Goal: Transaction & Acquisition: Purchase product/service

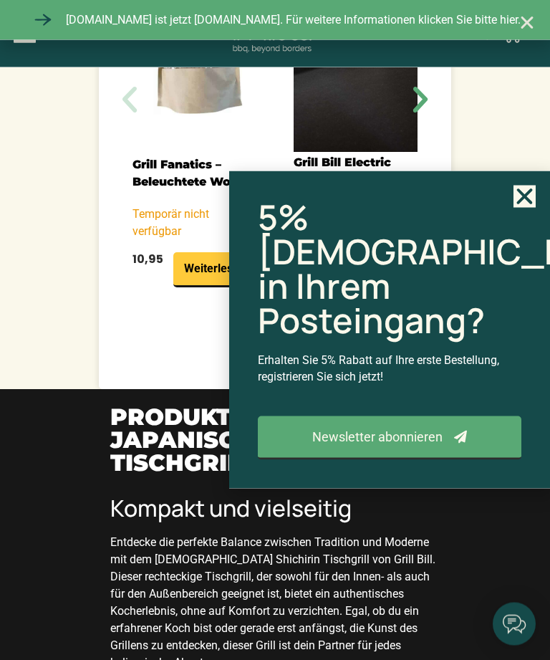
scroll to position [1450, 0]
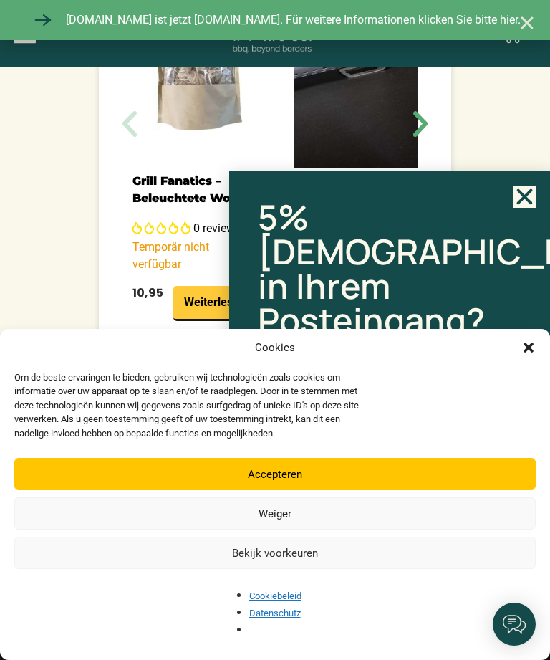
click at [524, 208] on icon "Close" at bounding box center [525, 197] width 22 height 22
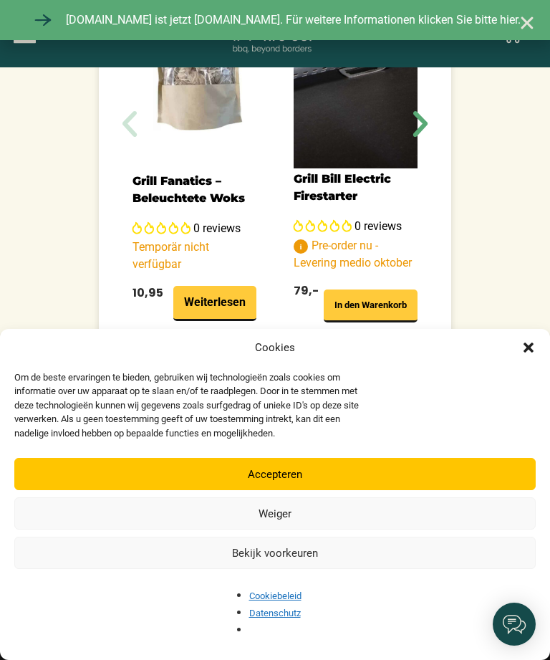
click at [534, 429] on div "Cookies Om de beste ervaringen te bieden, gebruiken wij technologieën zoals coo…" at bounding box center [275, 494] width 550 height 331
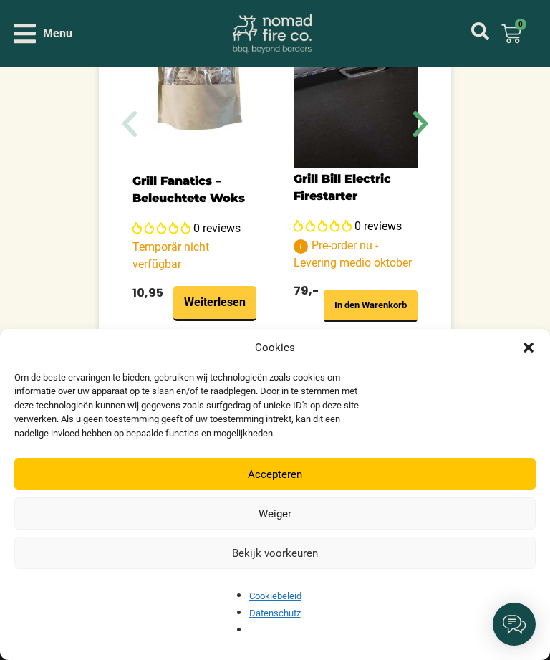
click at [539, 434] on div "Cookies Om de beste ervaringen te bieden, gebruiken wij technologieën zoals coo…" at bounding box center [275, 494] width 550 height 331
click at [529, 355] on icon "Dialog schließen" at bounding box center [529, 347] width 14 height 14
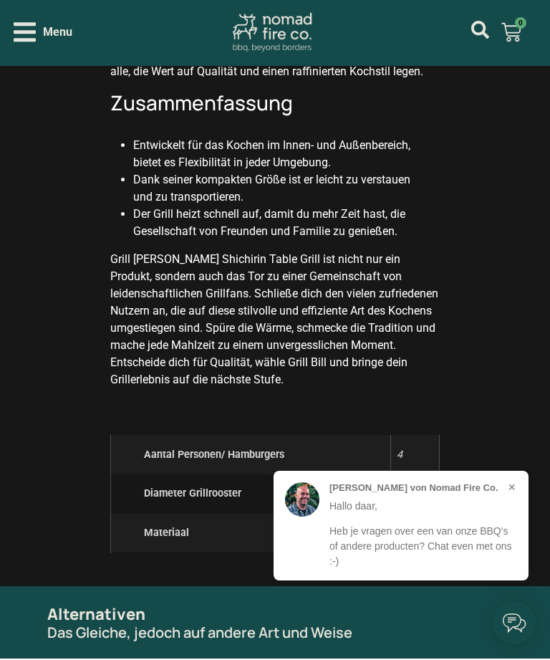
scroll to position [2464, 0]
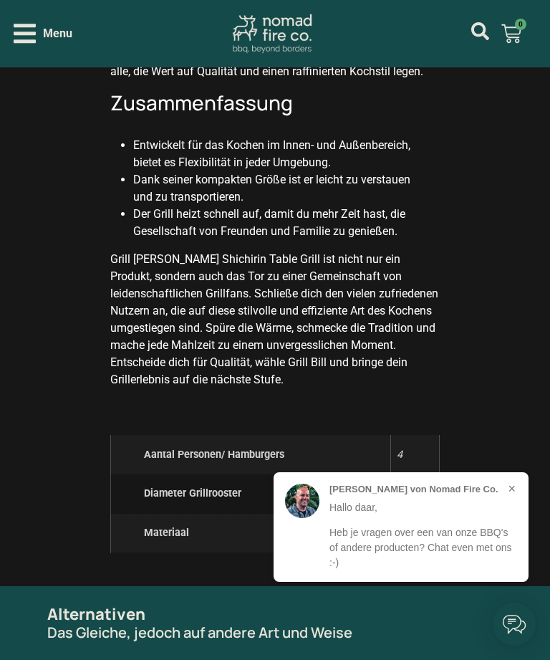
click at [504, 490] on button "×" at bounding box center [512, 489] width 16 height 16
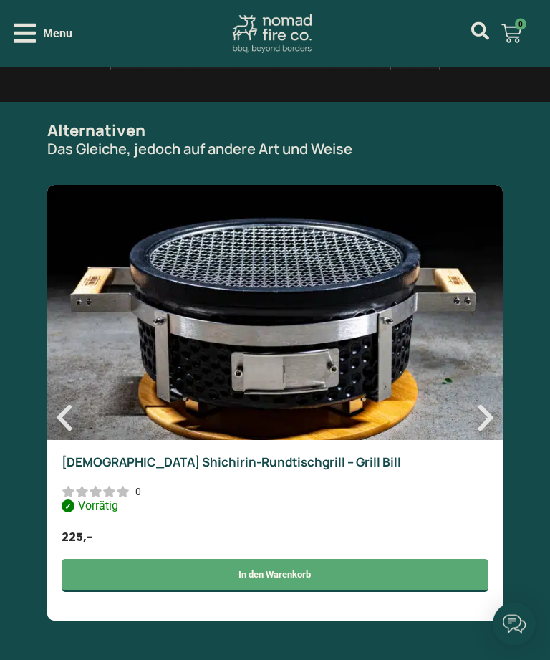
scroll to position [2948, 0]
click at [305, 318] on img at bounding box center [275, 312] width 456 height 255
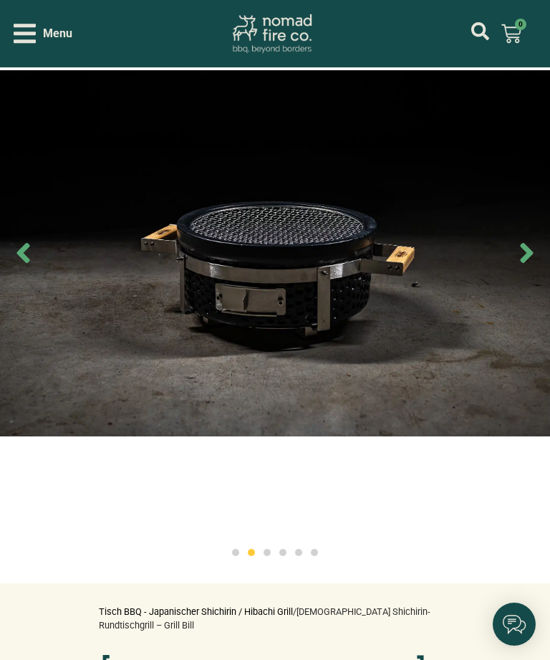
click at [525, 269] on icon "Next slide" at bounding box center [527, 253] width 32 height 32
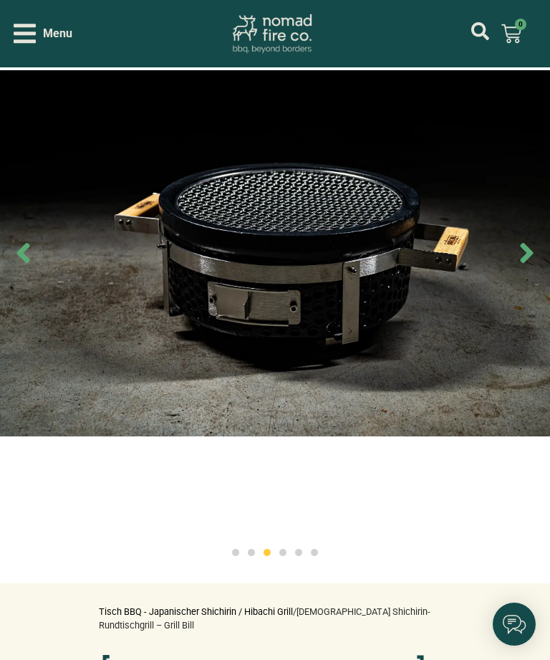
click at [522, 263] on icon "Next slide" at bounding box center [526, 253] width 13 height 20
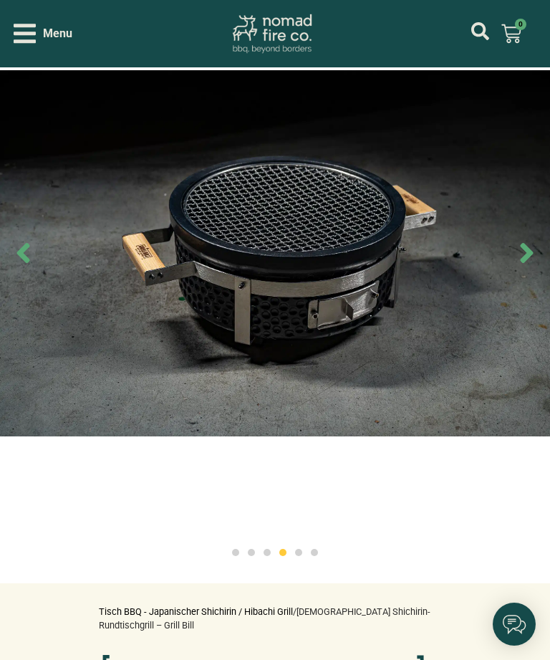
click at [517, 269] on icon "Next slide" at bounding box center [527, 253] width 32 height 32
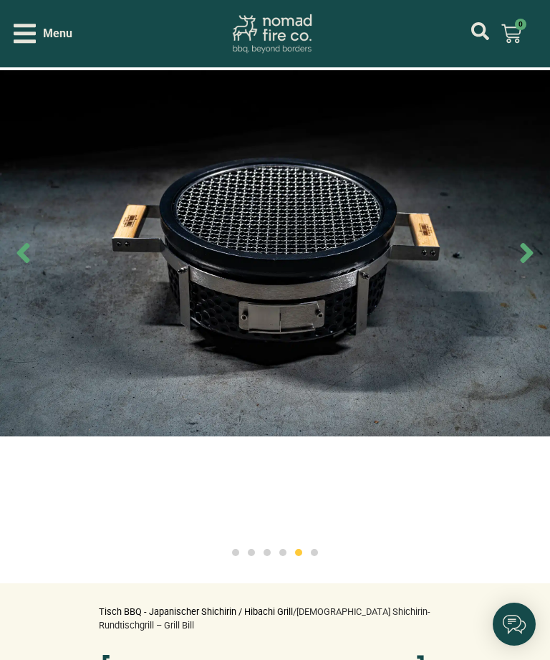
click at [524, 263] on icon "Next slide" at bounding box center [526, 253] width 13 height 20
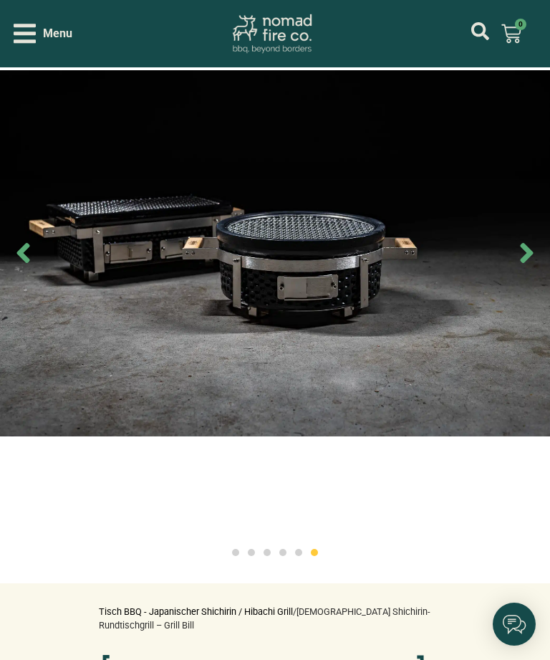
click at [525, 269] on icon "Next slide" at bounding box center [527, 253] width 32 height 32
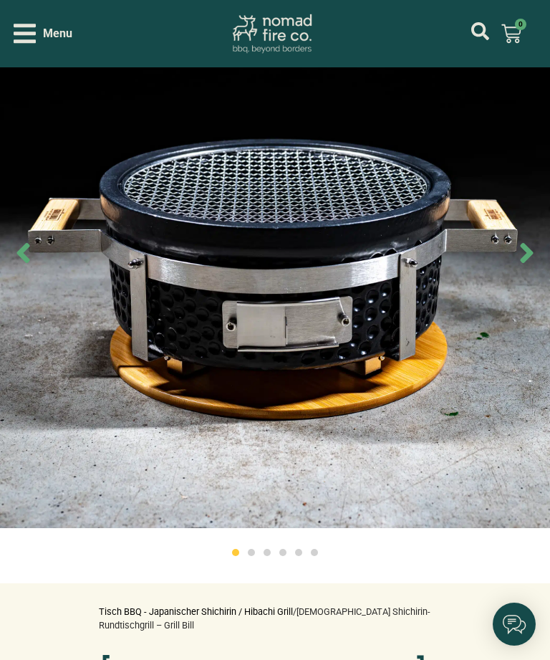
click at [522, 269] on icon "Next slide" at bounding box center [527, 253] width 32 height 32
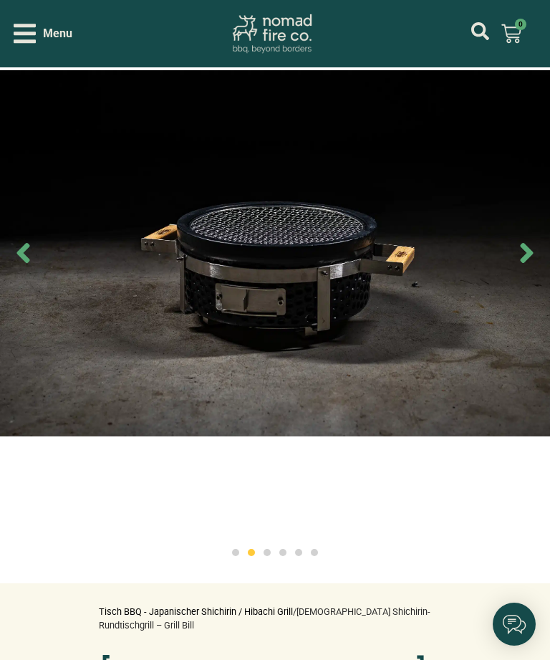
click at [513, 269] on icon "Next slide" at bounding box center [527, 253] width 32 height 32
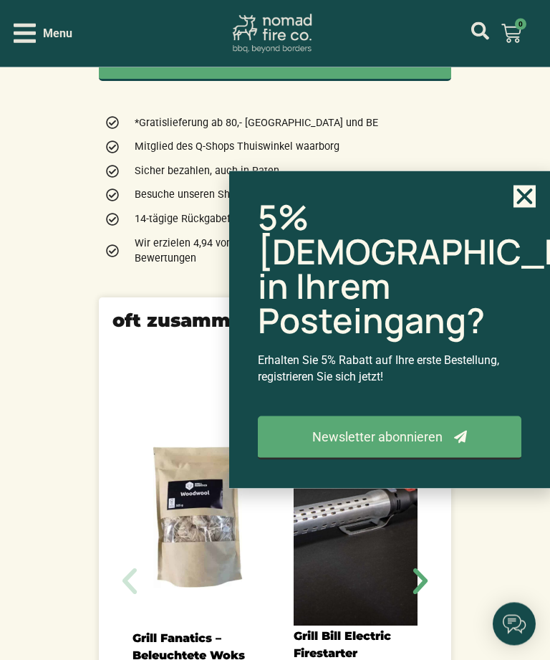
click at [527, 204] on use "Close" at bounding box center [525, 196] width 16 height 16
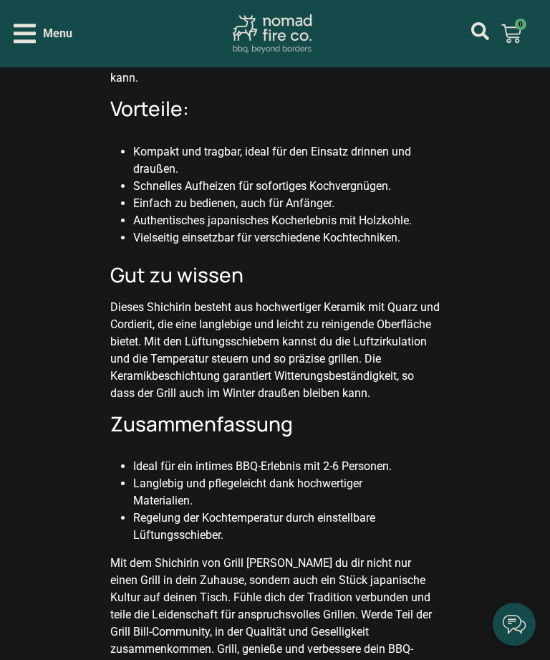
scroll to position [2138, 0]
